Goal: Task Accomplishment & Management: Use online tool/utility

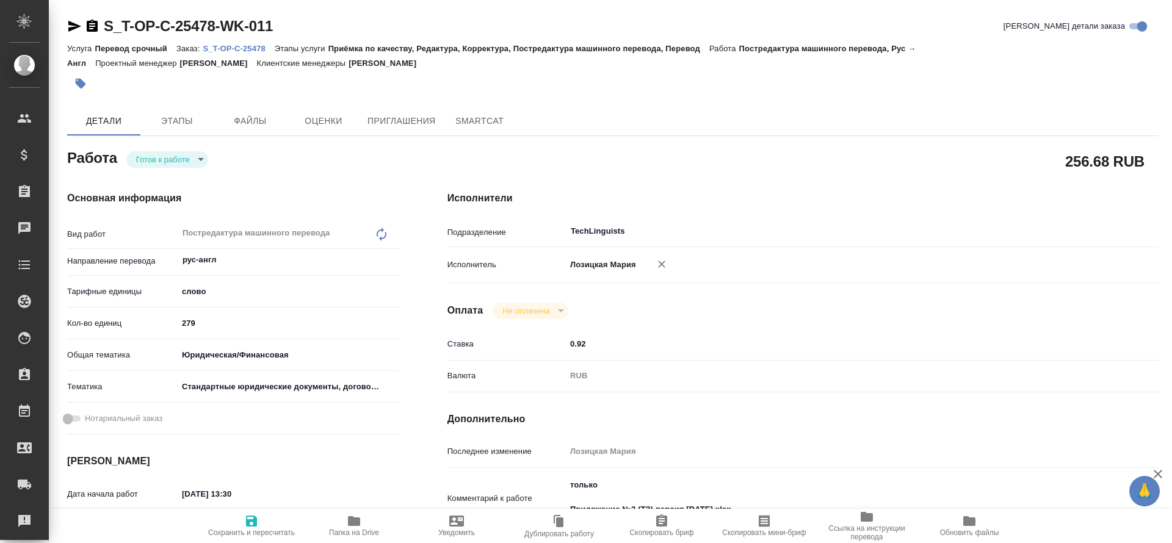
type textarea "x"
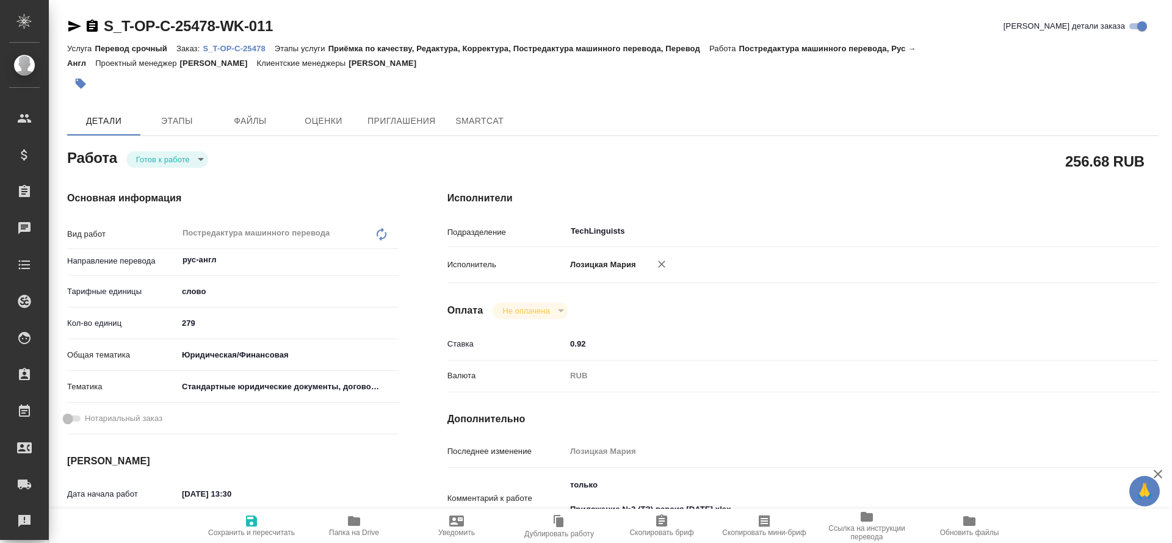
type textarea "x"
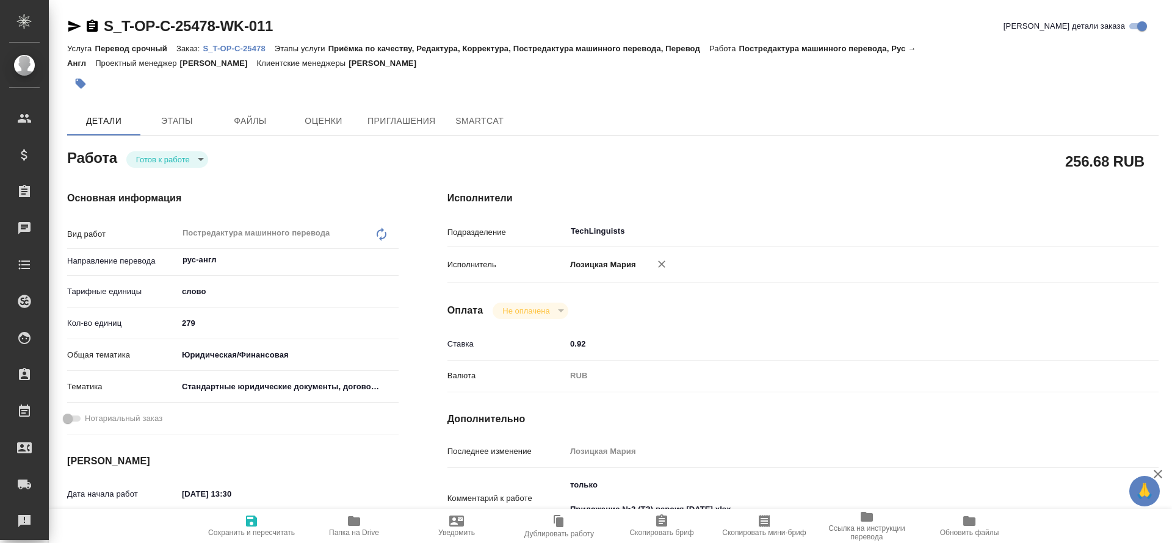
type textarea "x"
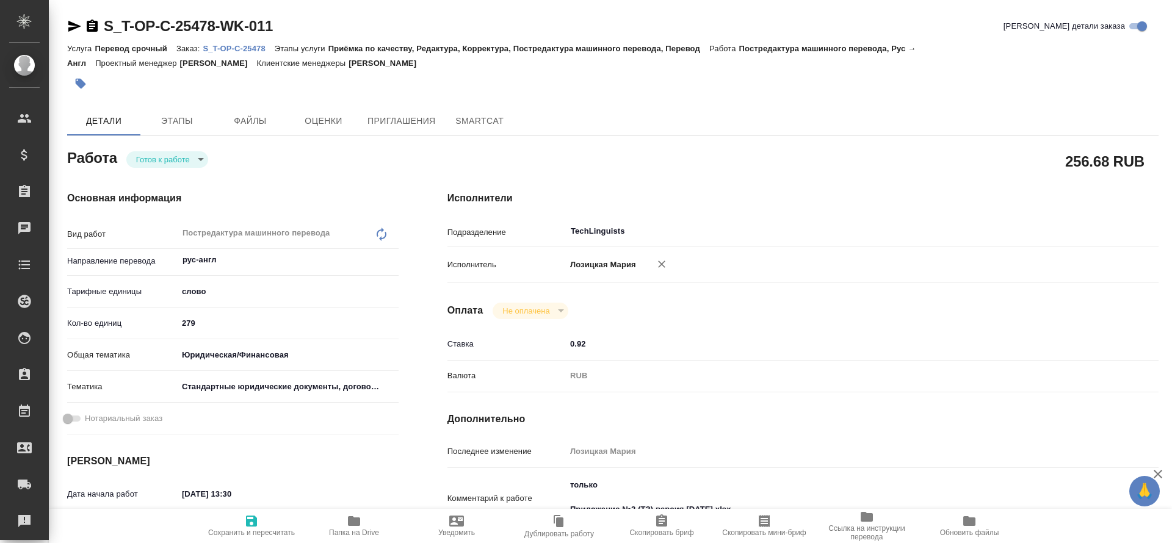
type textarea "x"
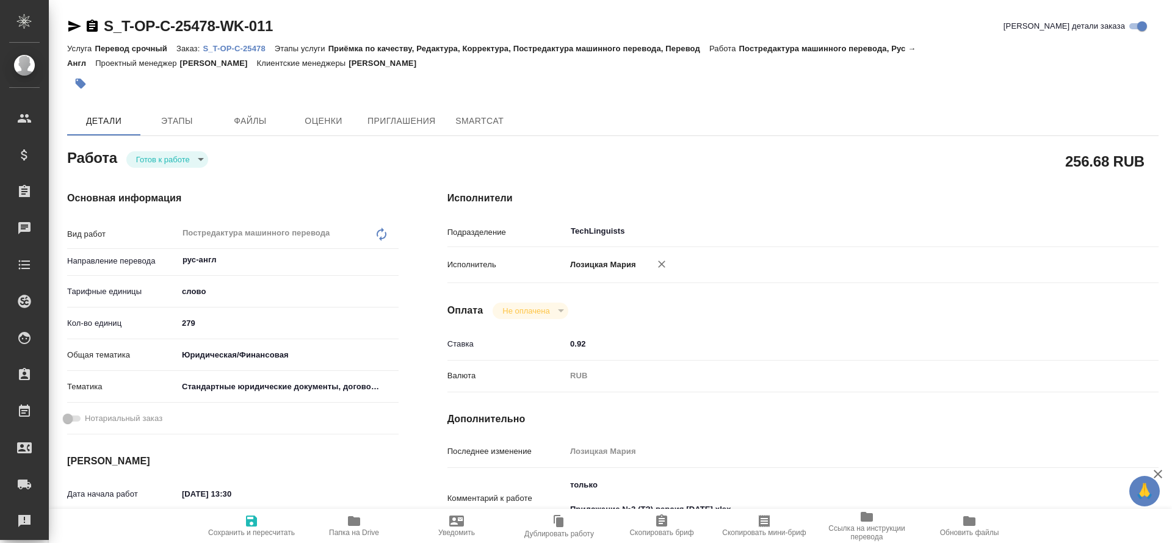
click at [238, 49] on p "S_T-OP-C-25478" at bounding box center [238, 48] width 71 height 9
type textarea "x"
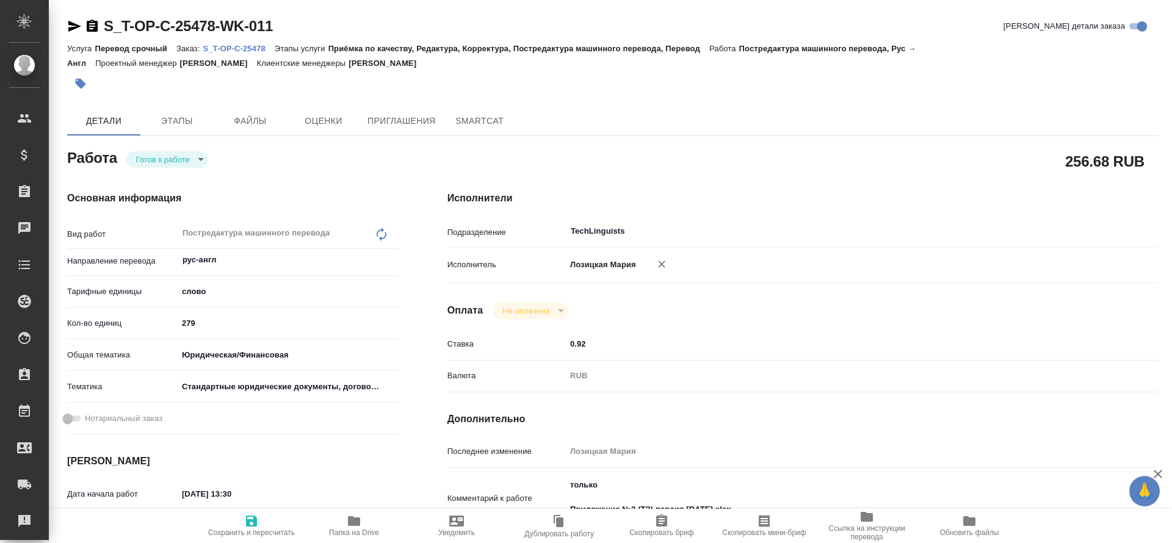
type textarea "x"
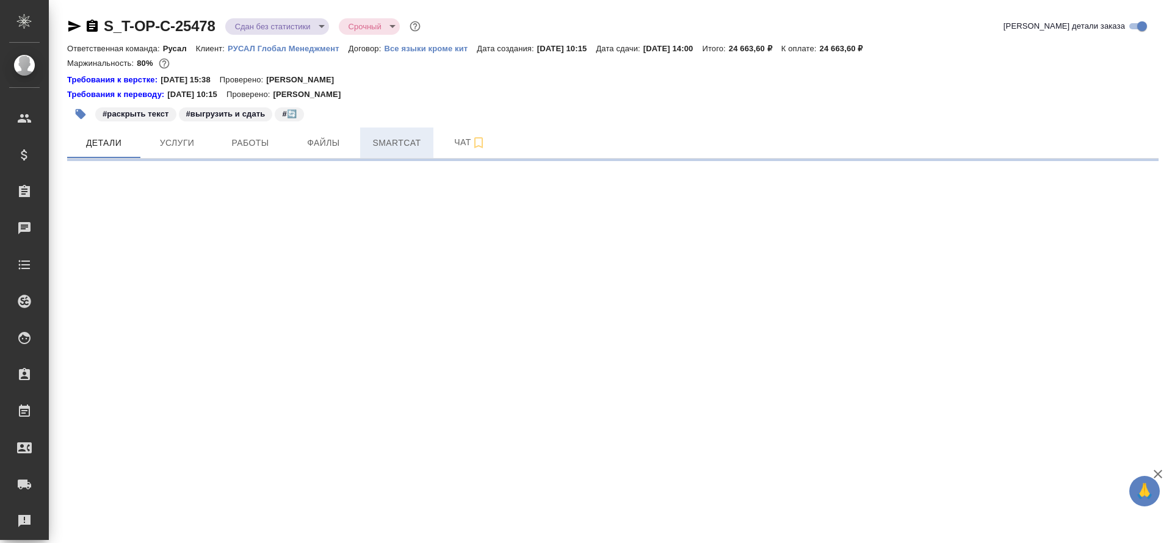
select select "RU"
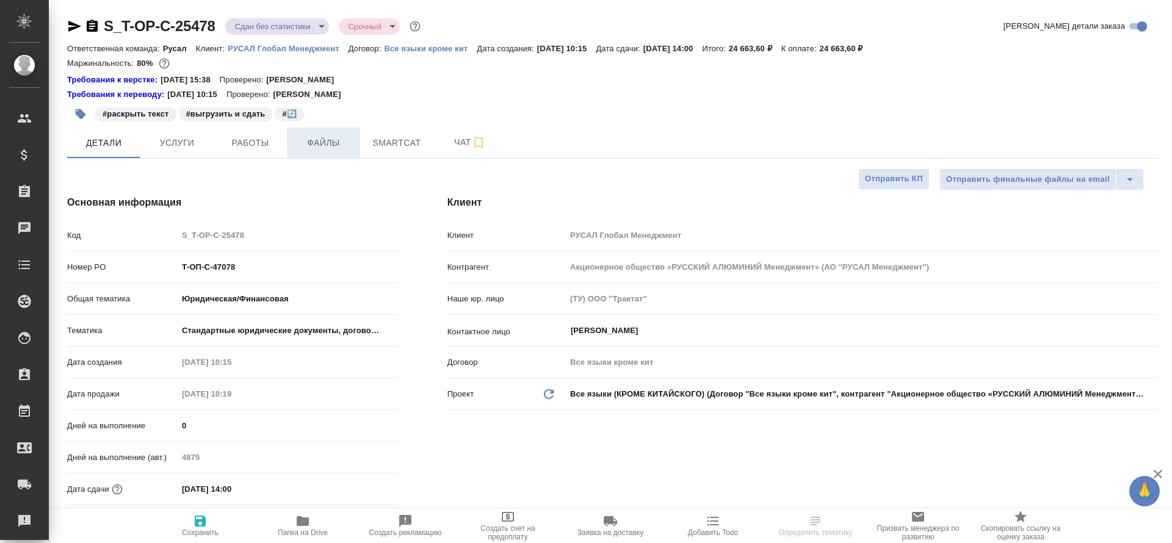
type textarea "x"
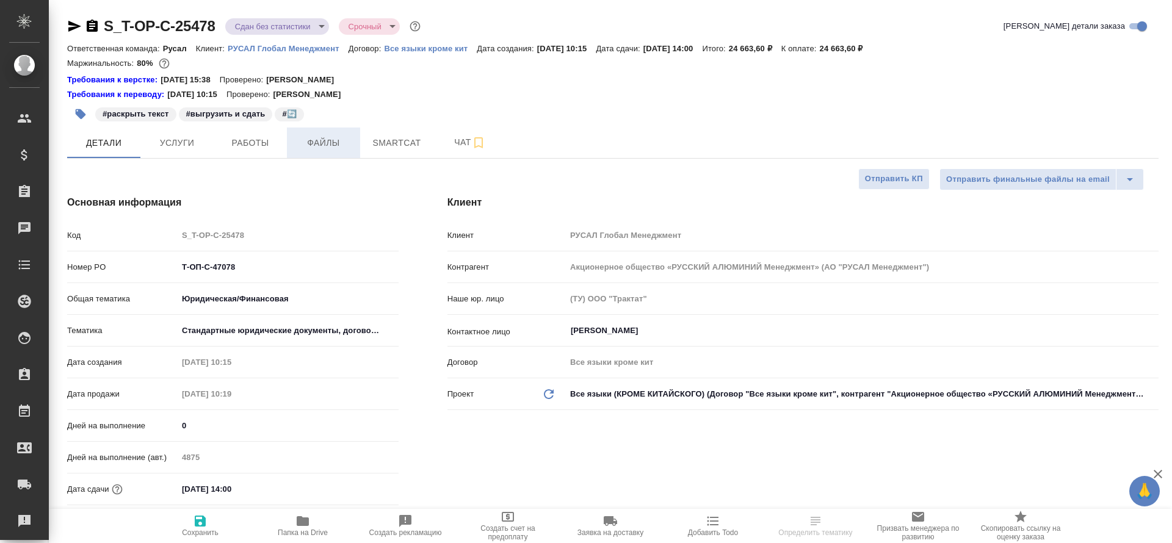
type textarea "x"
type input "[PERSON_NAME]"
type input "Журавлева Александра"
click at [263, 152] on button "Работы" at bounding box center [250, 143] width 73 height 31
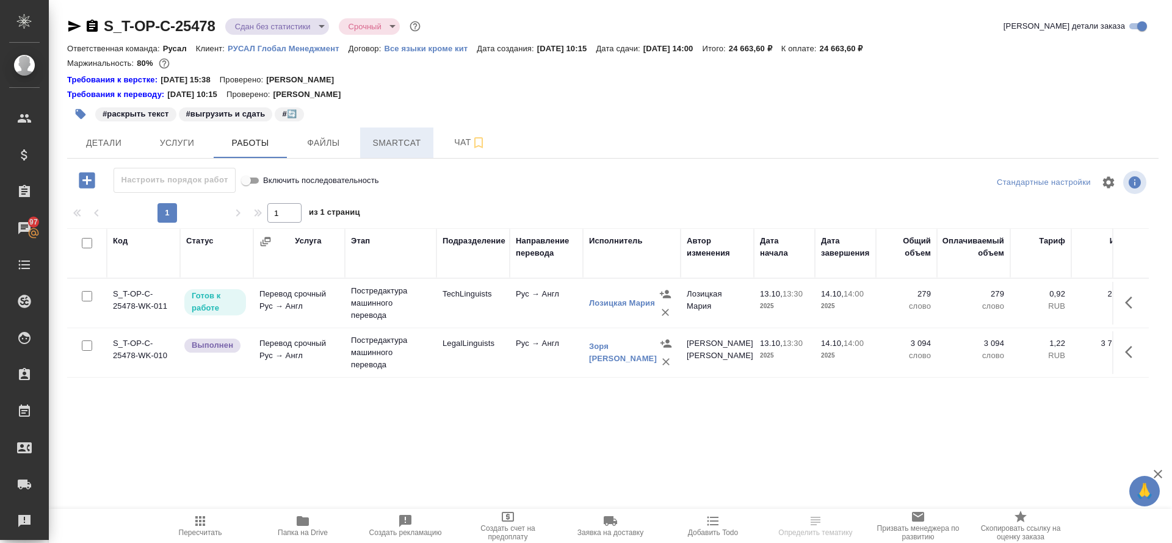
click at [402, 147] on span "Smartcat" at bounding box center [397, 143] width 59 height 15
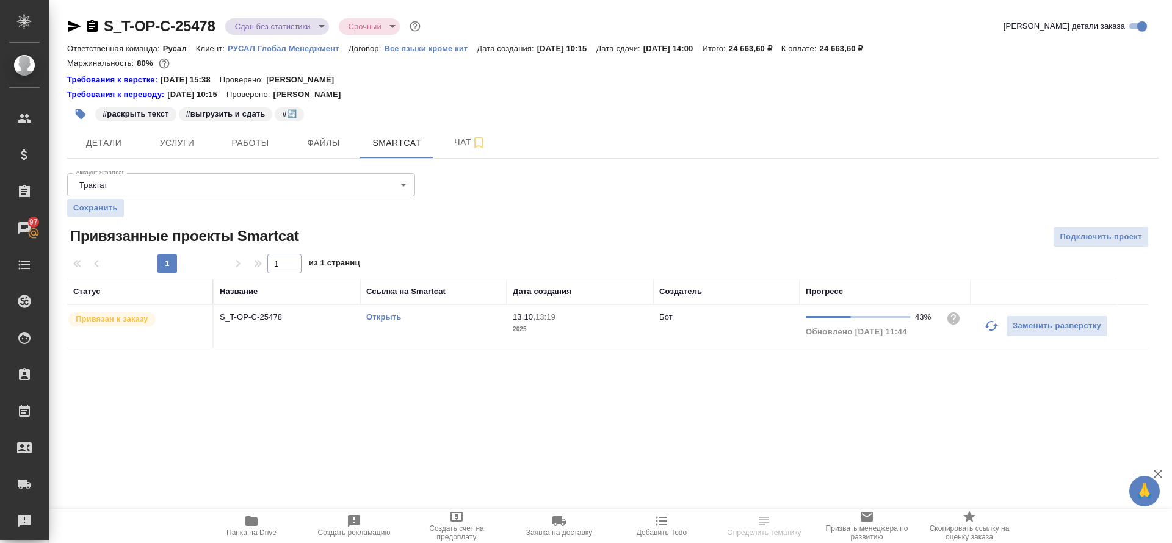
click at [381, 313] on link "Открыть" at bounding box center [383, 317] width 35 height 9
